Goal: Task Accomplishment & Management: Use online tool/utility

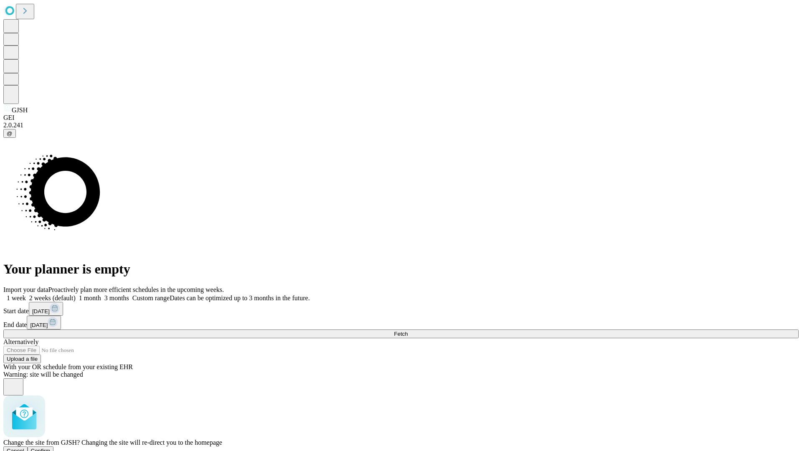
click at [51, 448] on span "Confirm" at bounding box center [41, 451] width 20 height 6
click at [101, 294] on label "1 month" at bounding box center [88, 297] width 25 height 7
click at [408, 331] on span "Fetch" at bounding box center [401, 334] width 14 height 6
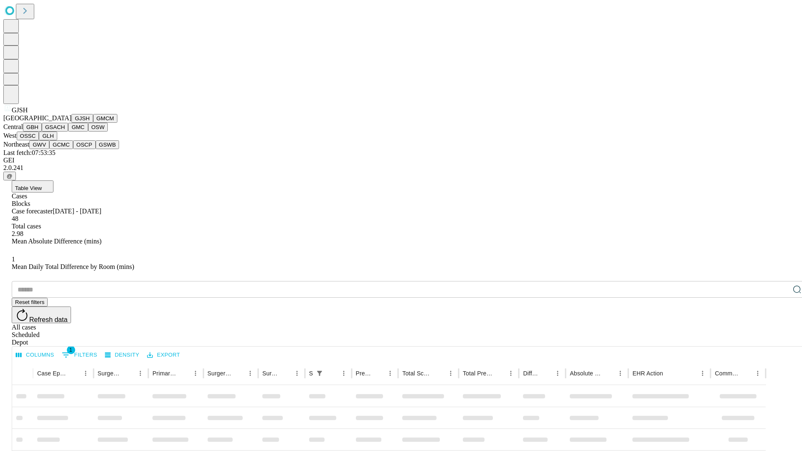
click at [93, 123] on button "GMCM" at bounding box center [105, 118] width 24 height 9
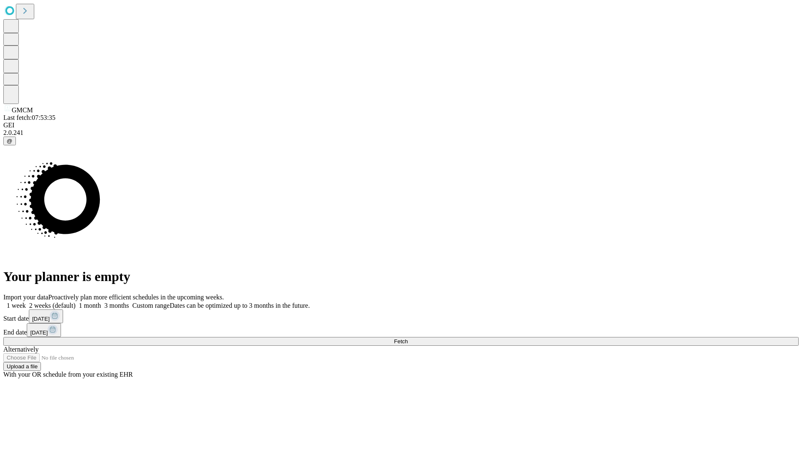
click at [101, 302] on label "1 month" at bounding box center [88, 305] width 25 height 7
click at [408, 338] on span "Fetch" at bounding box center [401, 341] width 14 height 6
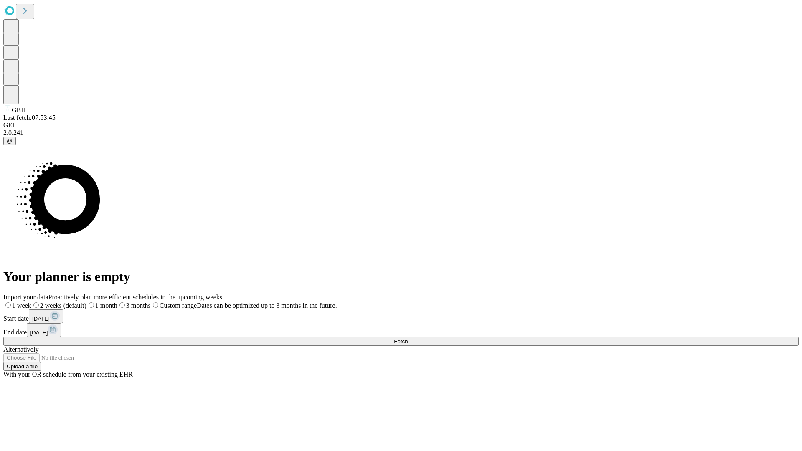
click at [117, 302] on label "1 month" at bounding box center [101, 305] width 31 height 7
click at [408, 338] on span "Fetch" at bounding box center [401, 341] width 14 height 6
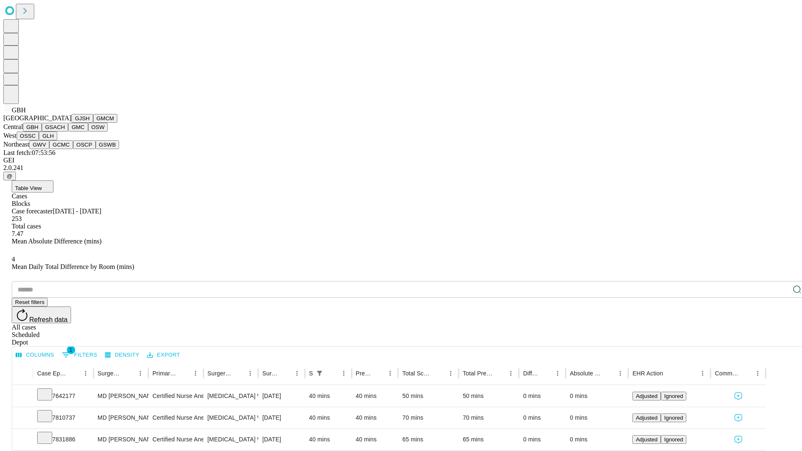
click at [65, 132] on button "GSACH" at bounding box center [55, 127] width 26 height 9
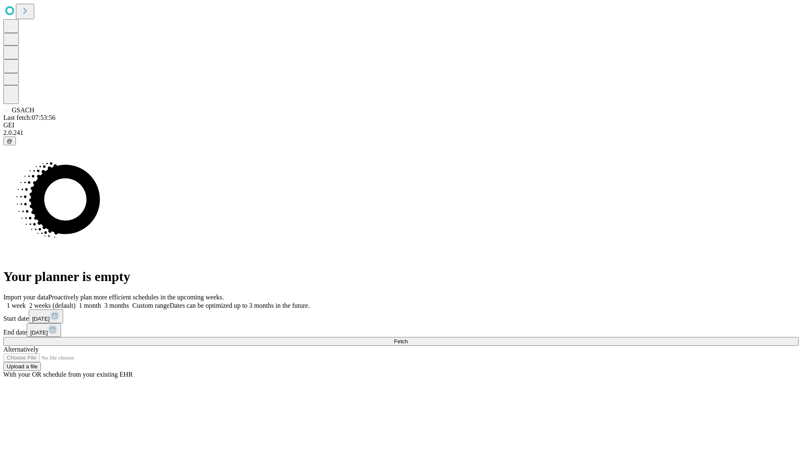
click at [101, 302] on label "1 month" at bounding box center [88, 305] width 25 height 7
click at [408, 338] on span "Fetch" at bounding box center [401, 341] width 14 height 6
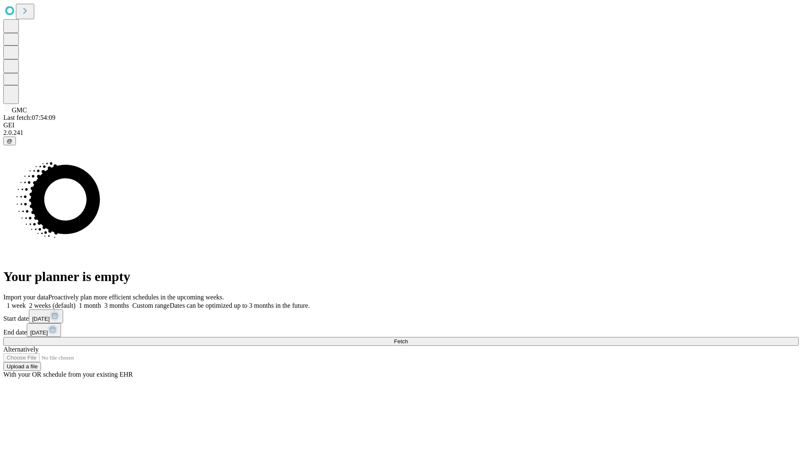
click at [408, 338] on span "Fetch" at bounding box center [401, 341] width 14 height 6
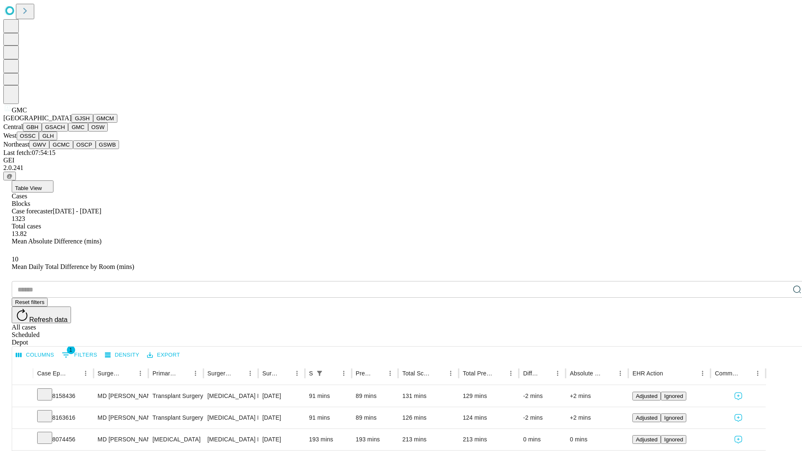
click at [88, 132] on button "OSW" at bounding box center [98, 127] width 20 height 9
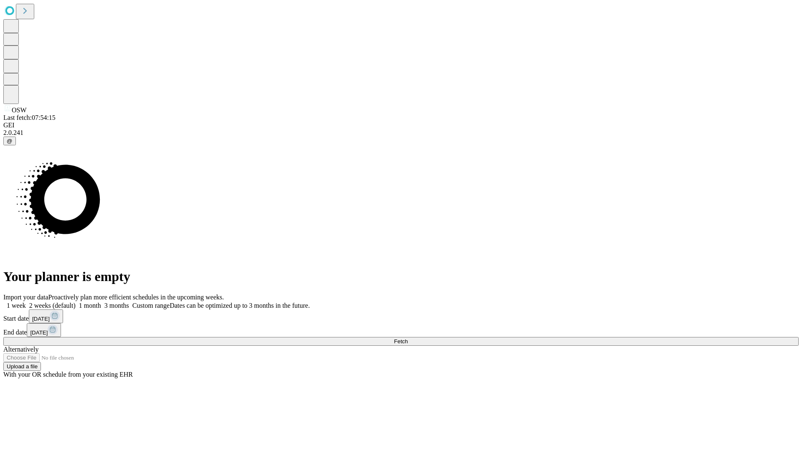
click at [101, 302] on label "1 month" at bounding box center [88, 305] width 25 height 7
click at [408, 338] on span "Fetch" at bounding box center [401, 341] width 14 height 6
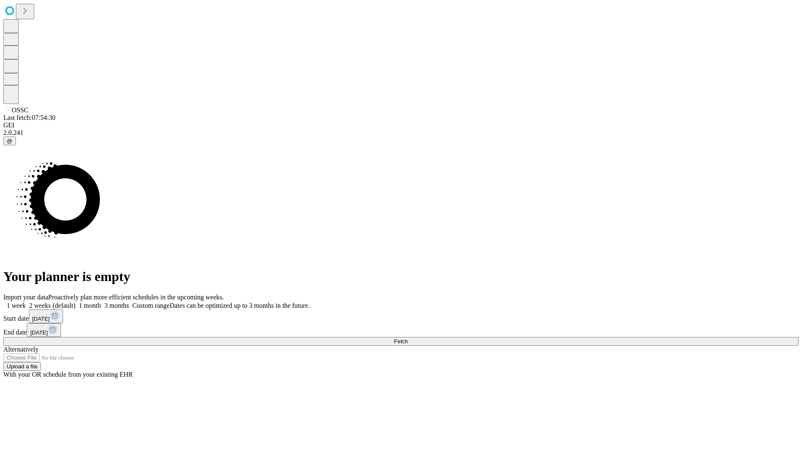
click at [101, 302] on label "1 month" at bounding box center [88, 305] width 25 height 7
click at [408, 338] on span "Fetch" at bounding box center [401, 341] width 14 height 6
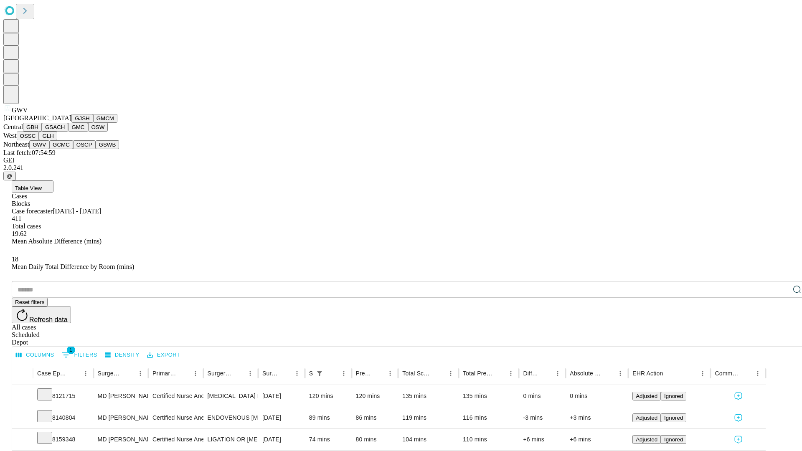
click at [65, 149] on button "GCMC" at bounding box center [61, 144] width 24 height 9
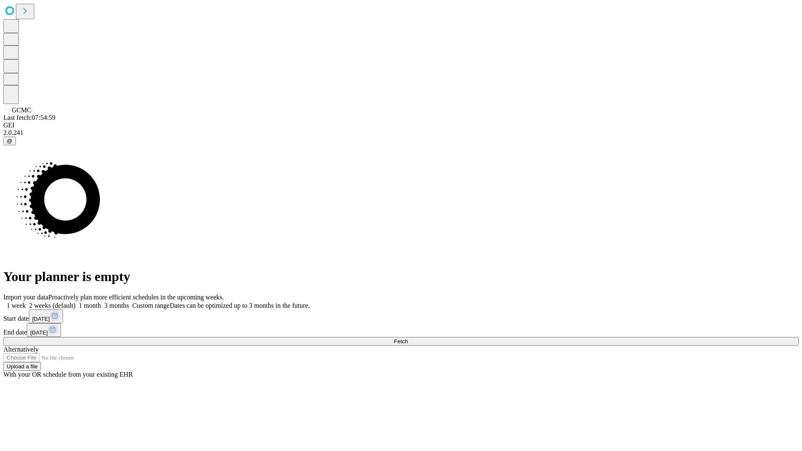
click at [101, 302] on label "1 month" at bounding box center [88, 305] width 25 height 7
click at [408, 338] on span "Fetch" at bounding box center [401, 341] width 14 height 6
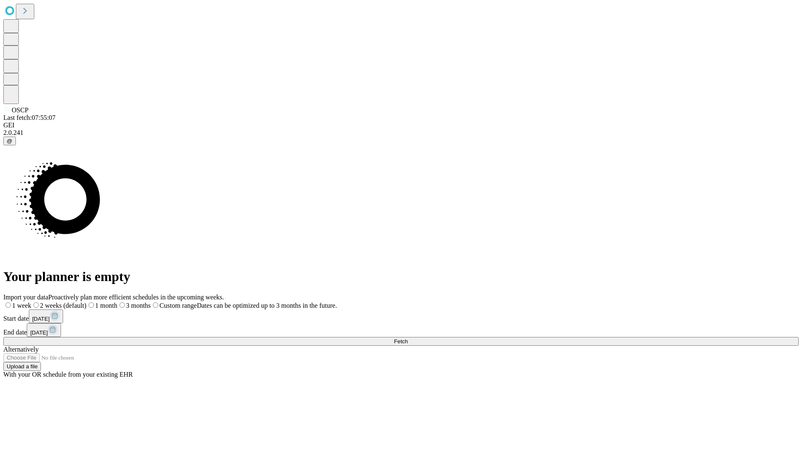
click at [408, 338] on span "Fetch" at bounding box center [401, 341] width 14 height 6
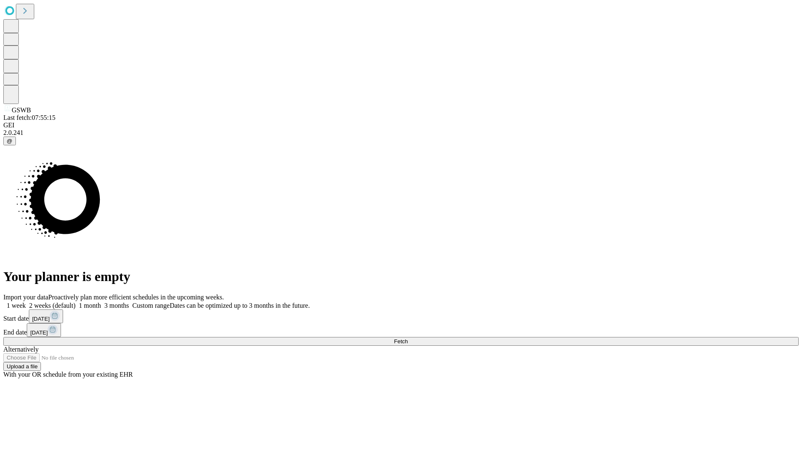
click at [408, 338] on span "Fetch" at bounding box center [401, 341] width 14 height 6
